Goal: Task Accomplishment & Management: Complete application form

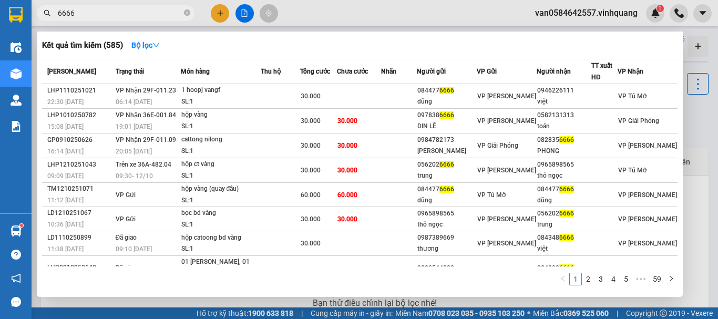
click at [222, 11] on div at bounding box center [359, 159] width 718 height 319
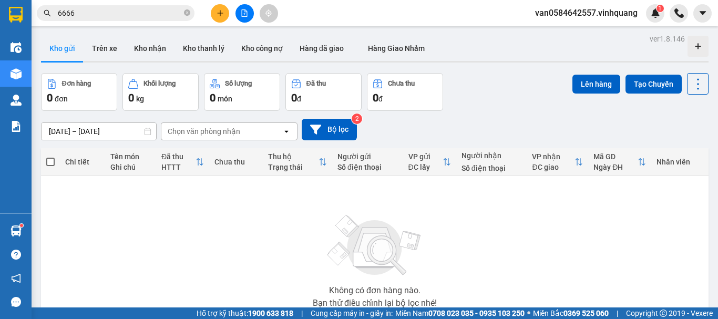
click at [221, 7] on button at bounding box center [220, 13] width 18 height 18
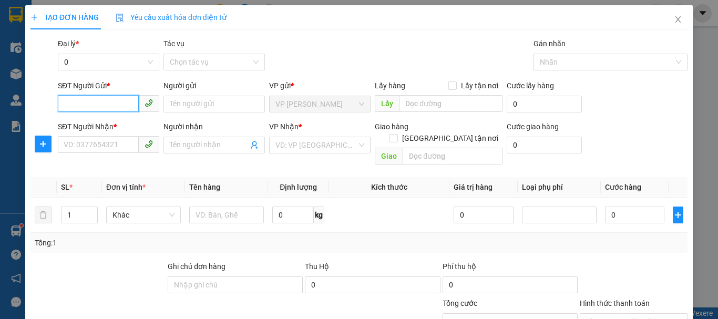
click at [89, 96] on input "SĐT Người Gửi *" at bounding box center [98, 103] width 81 height 17
click at [77, 102] on input "SĐT Người Gửi *" at bounding box center [98, 103] width 81 height 17
type input "0988668601"
click at [77, 123] on div "0988668601 - nem chúa lợi lâm" at bounding box center [115, 125] width 102 height 12
type input "nem chúa lợi lâm"
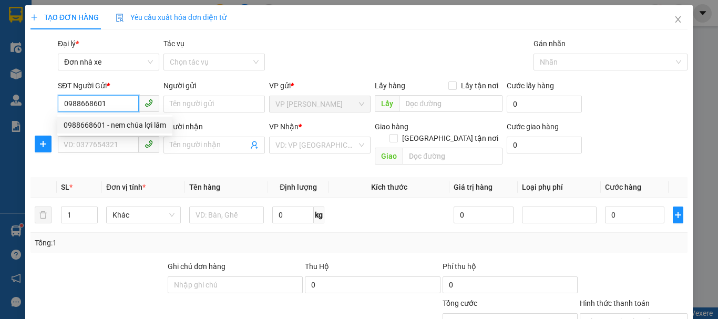
type input "0972828110"
type input "chị nga"
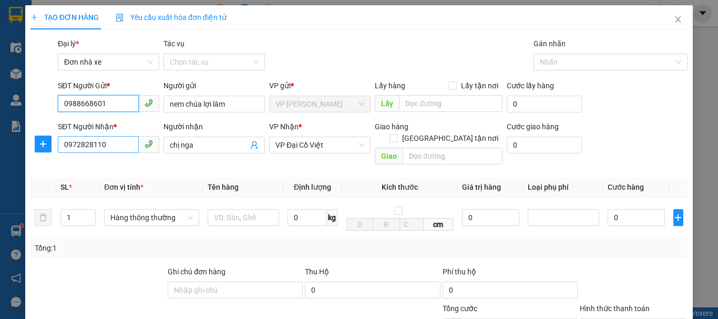
type input "0988668601"
click at [105, 141] on input "0972828110" at bounding box center [98, 144] width 81 height 17
type input "0944647686"
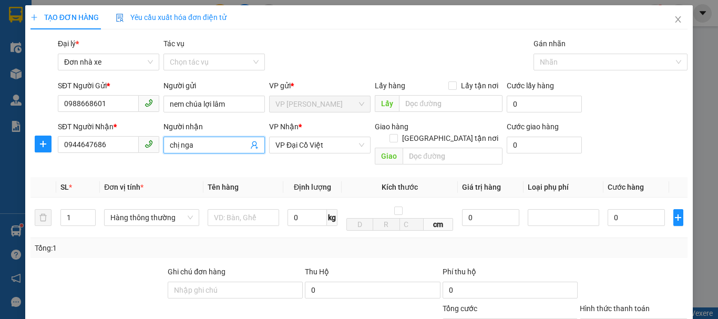
click at [219, 146] on input "chị nga" at bounding box center [209, 145] width 78 height 12
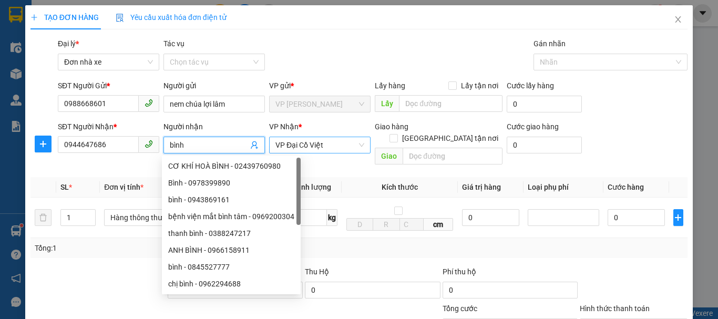
click at [323, 145] on span "VP Đại Cồ Việt" at bounding box center [319, 145] width 89 height 16
type input "bình"
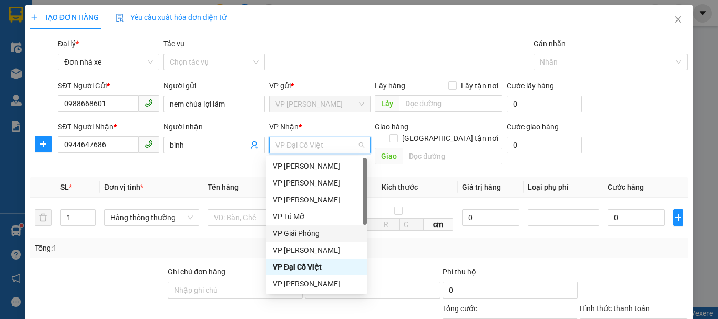
click at [274, 232] on div "VP Giải Phóng" at bounding box center [317, 233] width 88 height 12
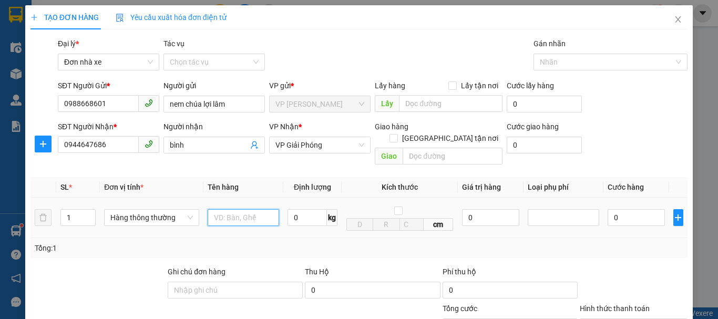
drag, startPoint x: 252, startPoint y: 208, endPoint x: 255, endPoint y: 197, distance: 11.5
click at [252, 209] on input "text" at bounding box center [243, 217] width 71 height 17
type input "1 tui nem"
click at [302, 210] on input "0" at bounding box center [306, 217] width 39 height 17
type input "2"
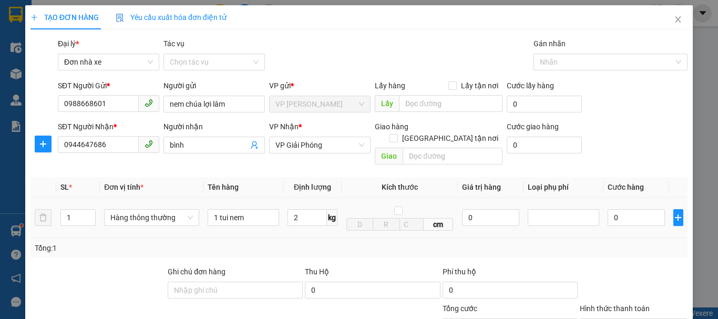
click at [280, 220] on tr "1 Hàng thông thường 1 tui nem 2 kg cm 0 0" at bounding box center [358, 218] width 657 height 40
type input "30.000"
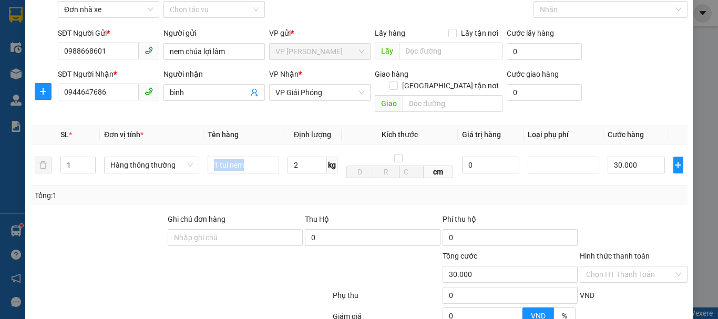
scroll to position [150, 0]
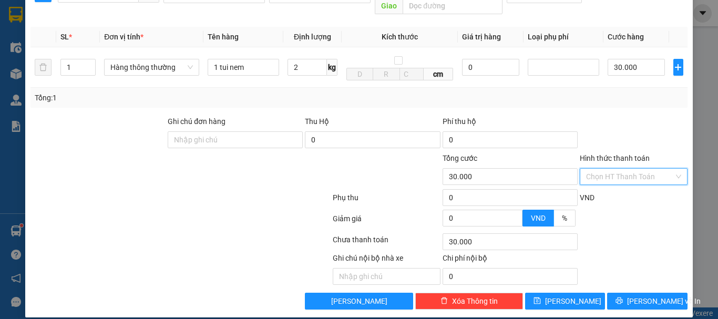
click at [617, 169] on input "Hình thức thanh toán" at bounding box center [630, 177] width 88 height 16
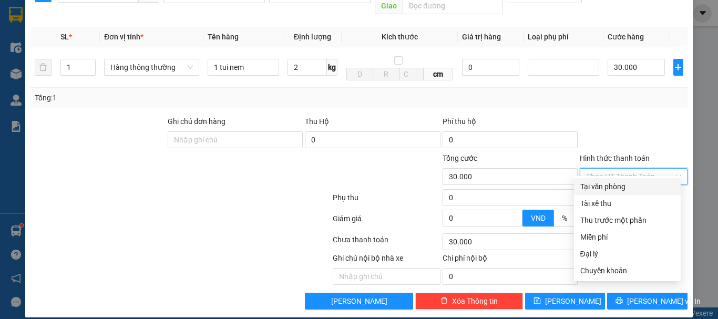
click at [660, 121] on div at bounding box center [633, 134] width 110 height 37
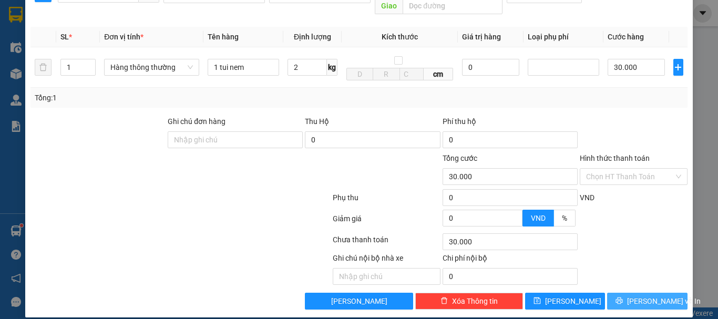
click at [630, 294] on button "[PERSON_NAME] và In" at bounding box center [647, 301] width 80 height 17
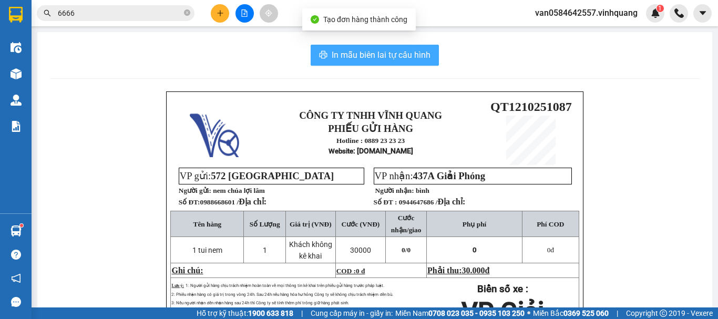
click at [396, 57] on span "In mẫu biên lai tự cấu hình" at bounding box center [380, 54] width 99 height 13
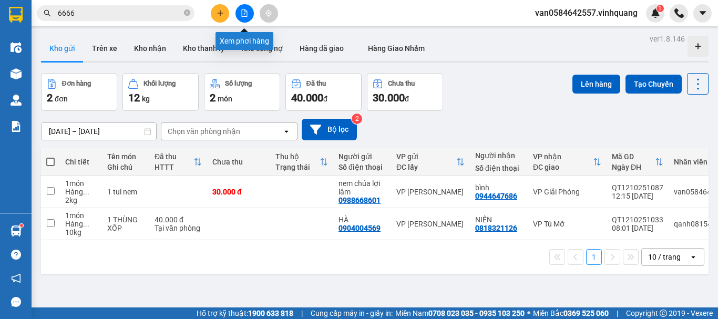
click at [244, 12] on icon "file-add" at bounding box center [244, 12] width 7 height 7
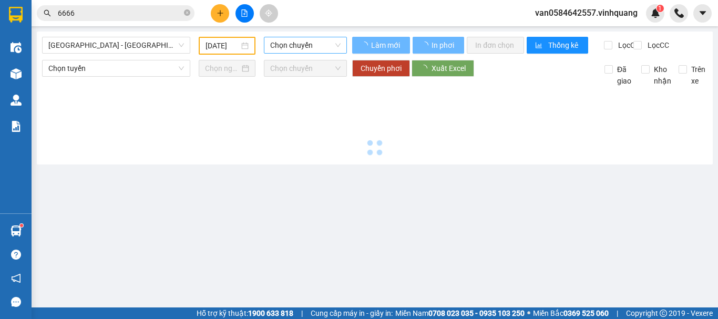
type input "[DATE]"
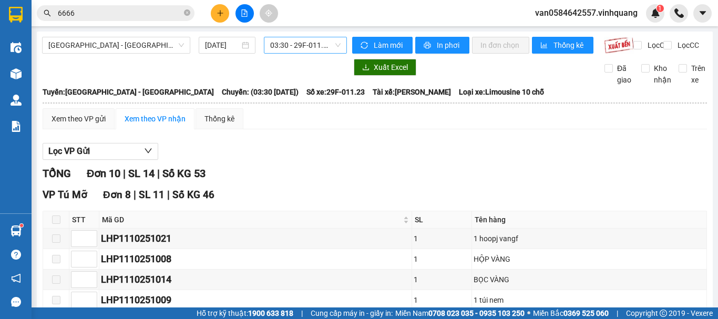
click at [286, 45] on span "03:30 - 29F-011.23" at bounding box center [305, 45] width 70 height 16
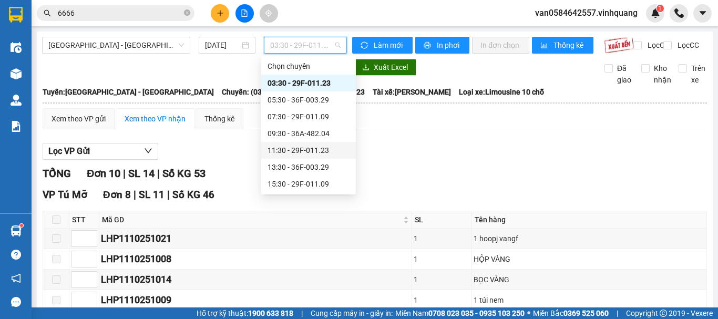
click at [296, 144] on div "11:30 - 29F-011.23" at bounding box center [308, 150] width 82 height 12
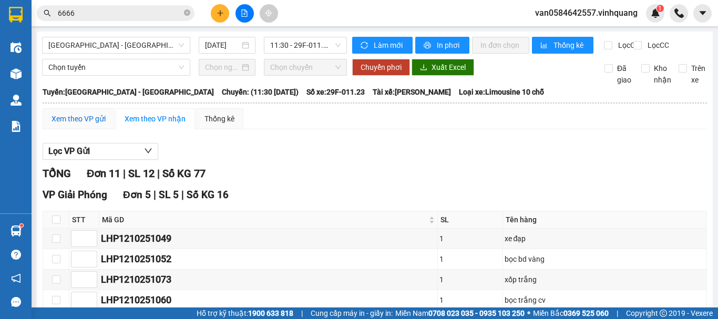
click at [80, 125] on div "Xem theo VP gửi" at bounding box center [78, 119] width 54 height 12
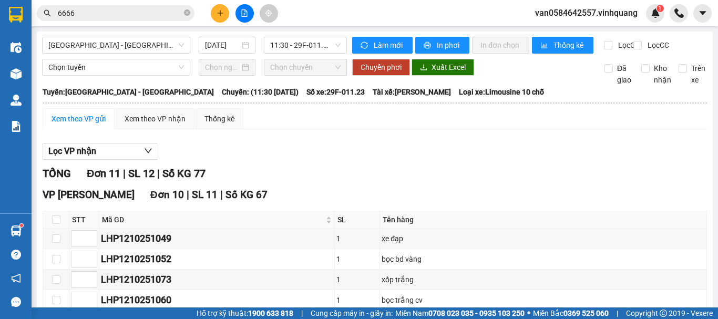
click at [112, 11] on input "6666" at bounding box center [120, 13] width 124 height 12
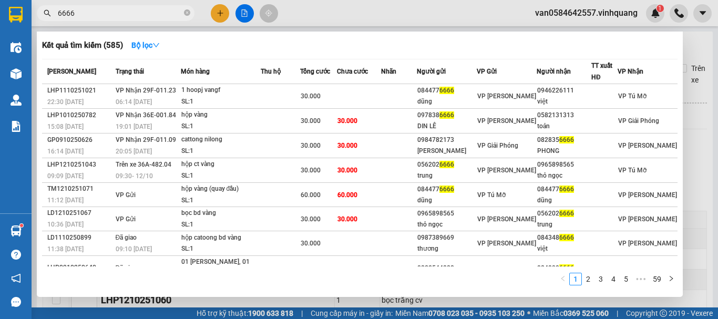
click at [112, 11] on input "6666" at bounding box center [120, 13] width 124 height 12
paste input "0355551920"
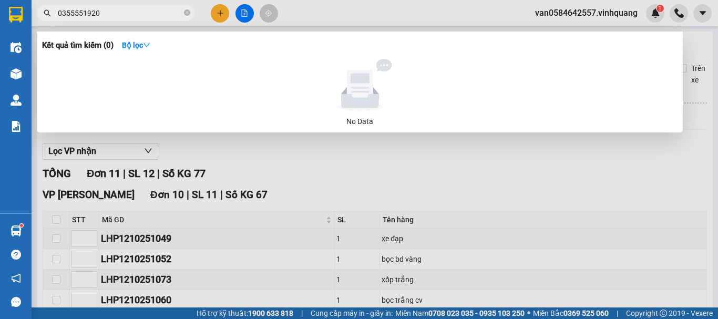
click at [112, 12] on input "0355551920" at bounding box center [120, 13] width 124 height 12
type input "0355551920"
